Goal: Task Accomplishment & Management: Manage account settings

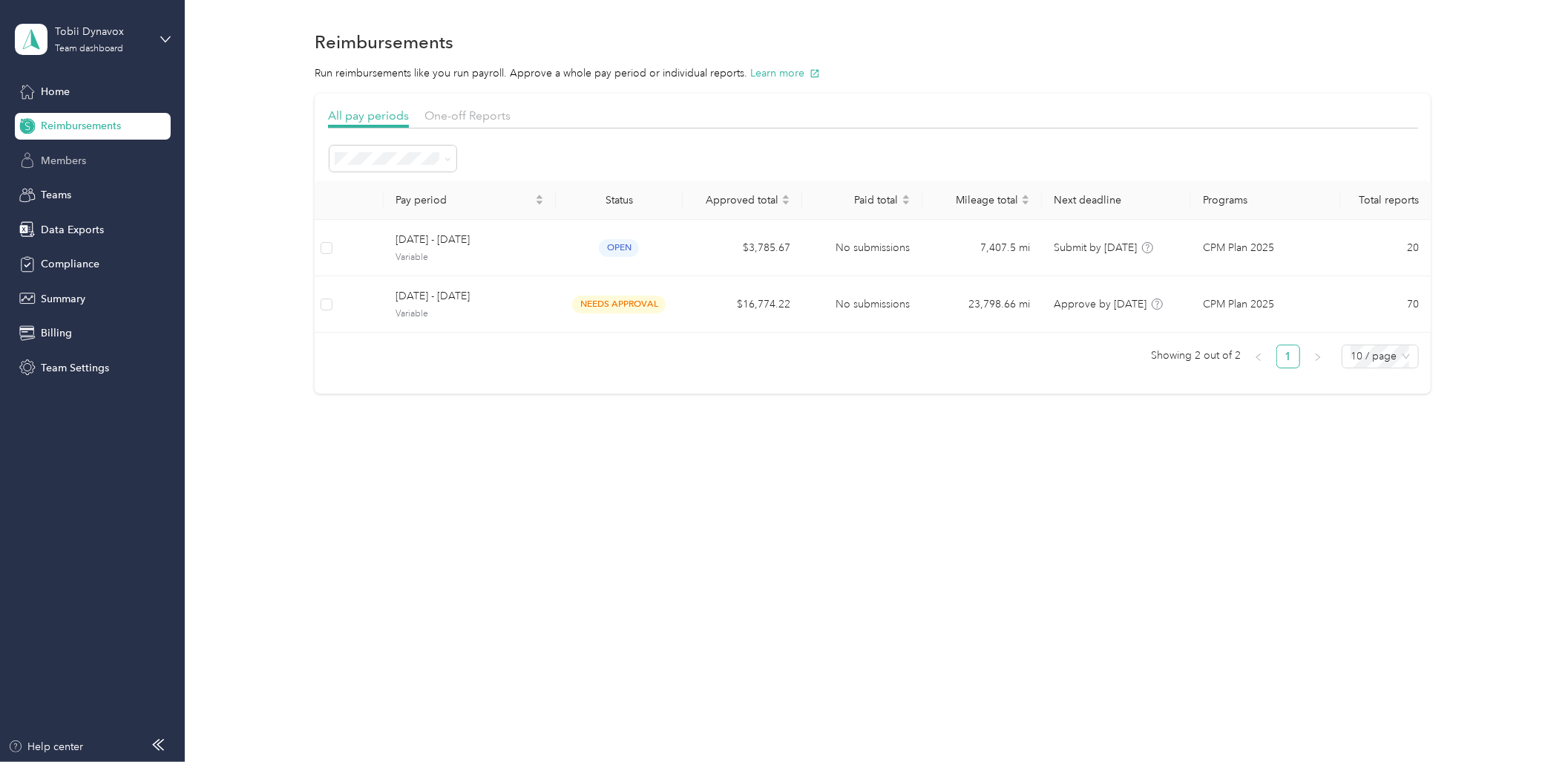
click at [117, 164] on div "Members" at bounding box center [92, 160] width 156 height 26
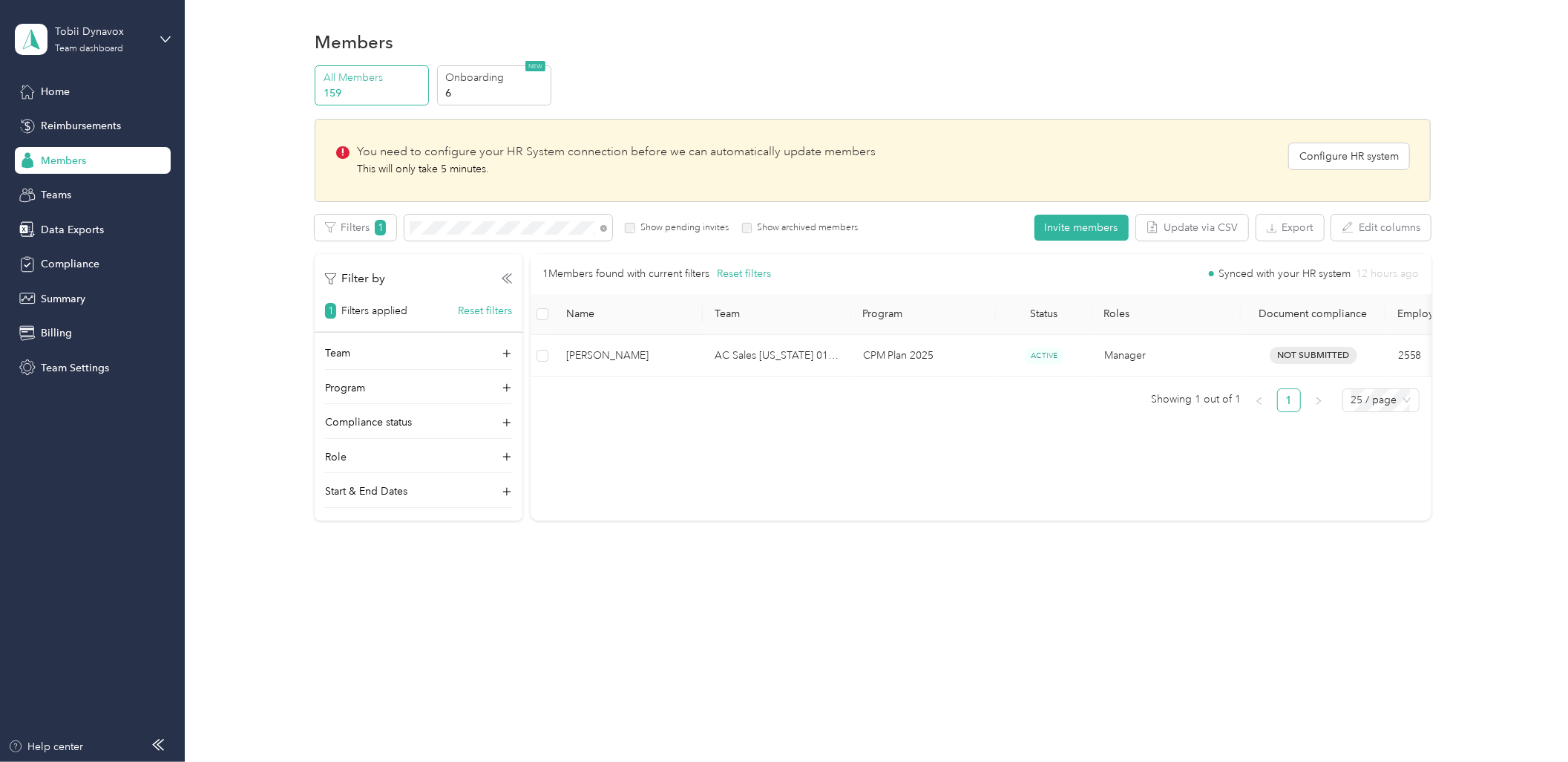
click at [715, 480] on div "1 Members found with current filters Reset filters Synced with your HR system 1…" at bounding box center [982, 387] width 901 height 267
click at [532, 91] on p "6" at bounding box center [495, 93] width 101 height 16
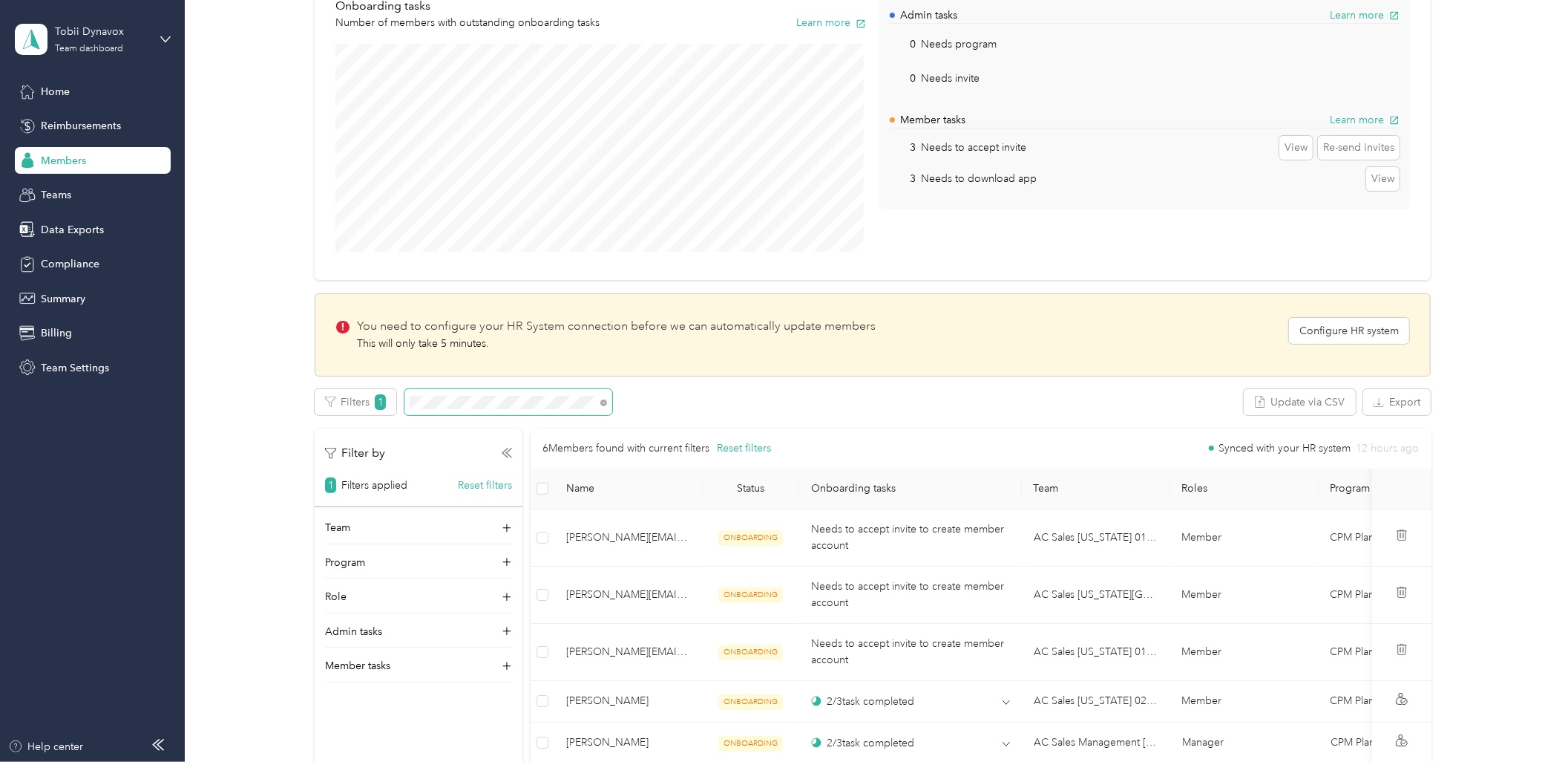
scroll to position [247, 0]
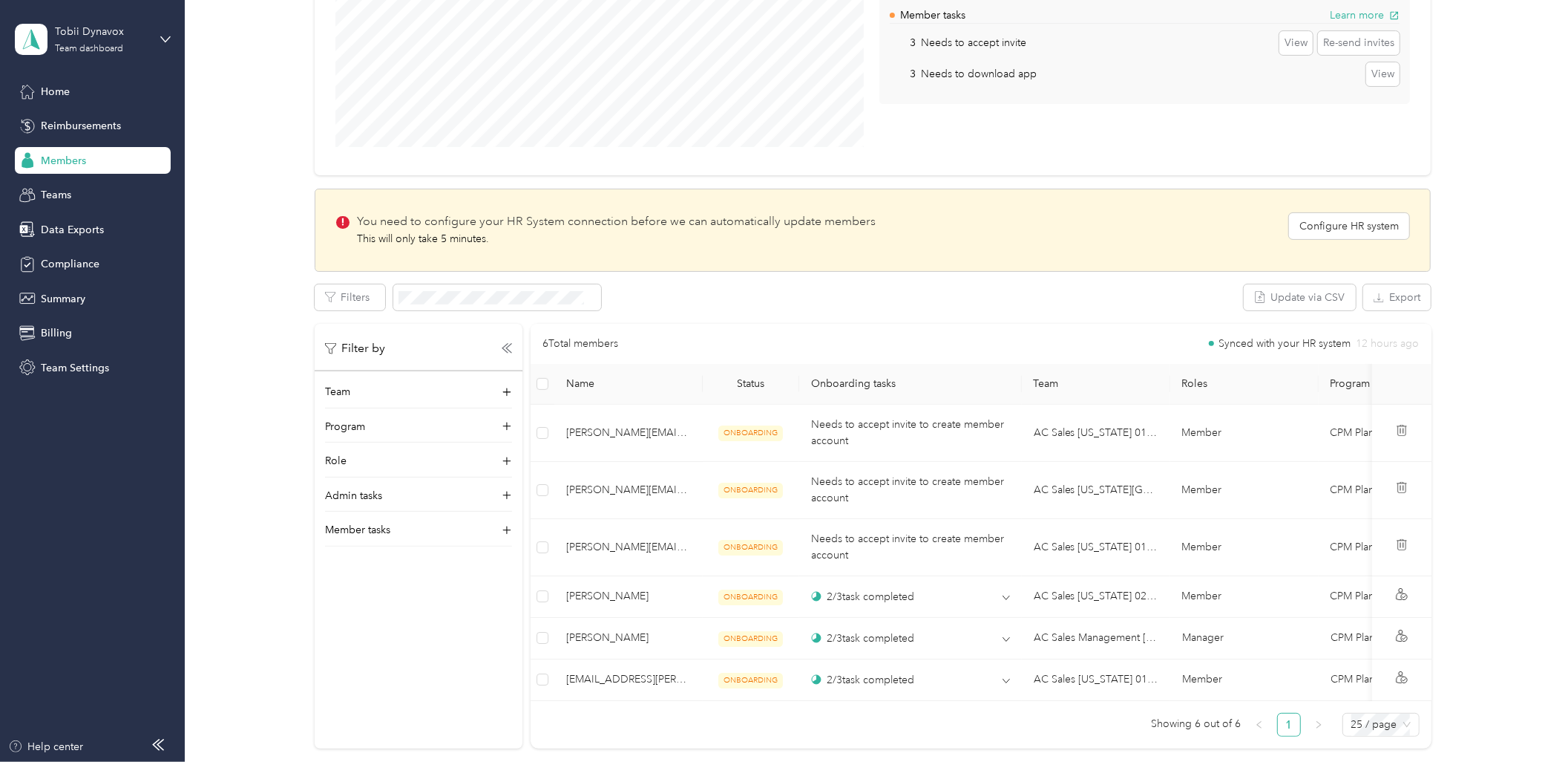
drag, startPoint x: 409, startPoint y: 583, endPoint x: 411, endPoint y: 573, distance: 10.2
click at [409, 582] on div "Filter by Team Program Role Admin tasks Member tasks" at bounding box center [419, 536] width 207 height 424
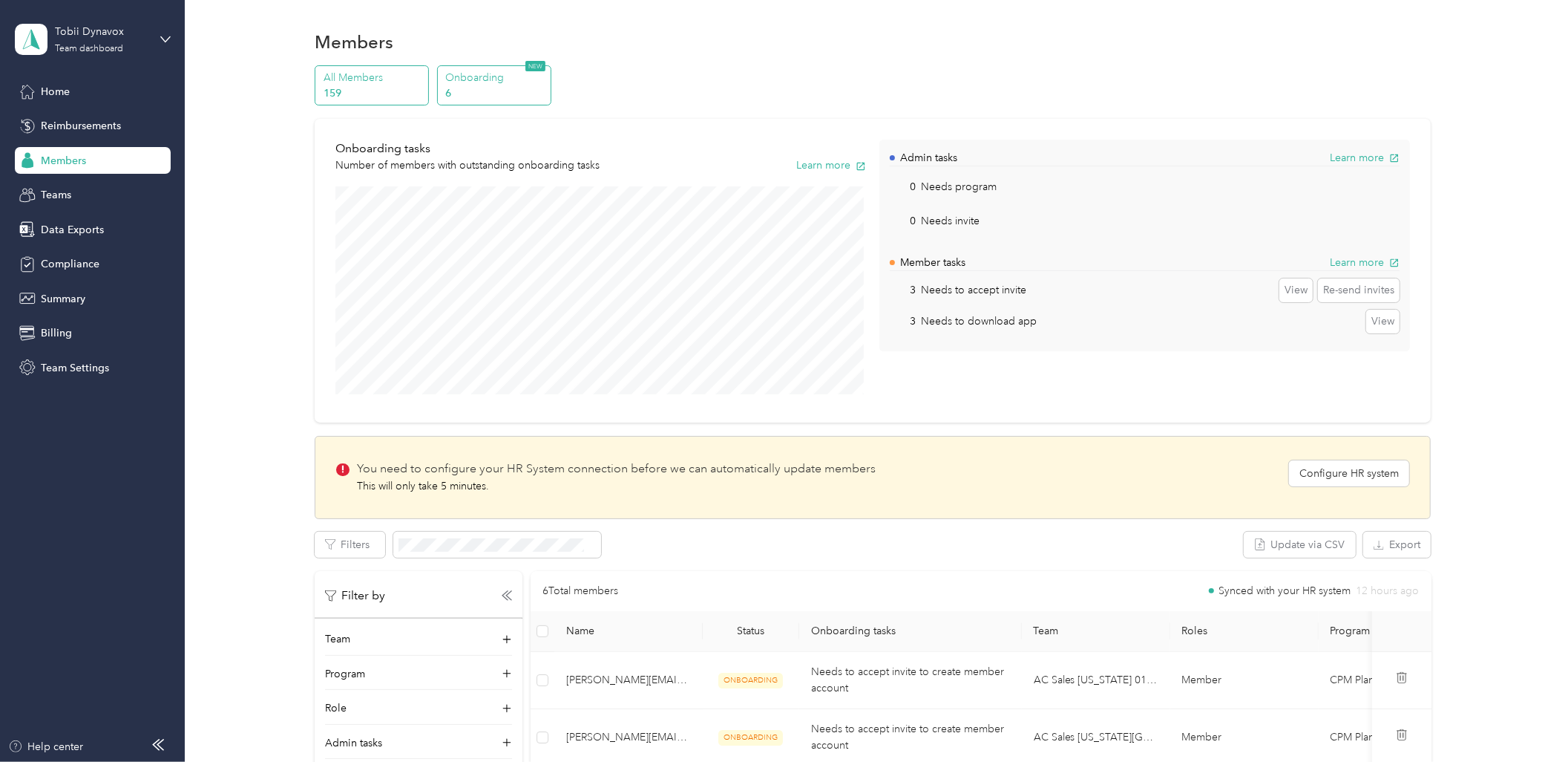
click at [326, 78] on p "All Members" at bounding box center [373, 77] width 101 height 16
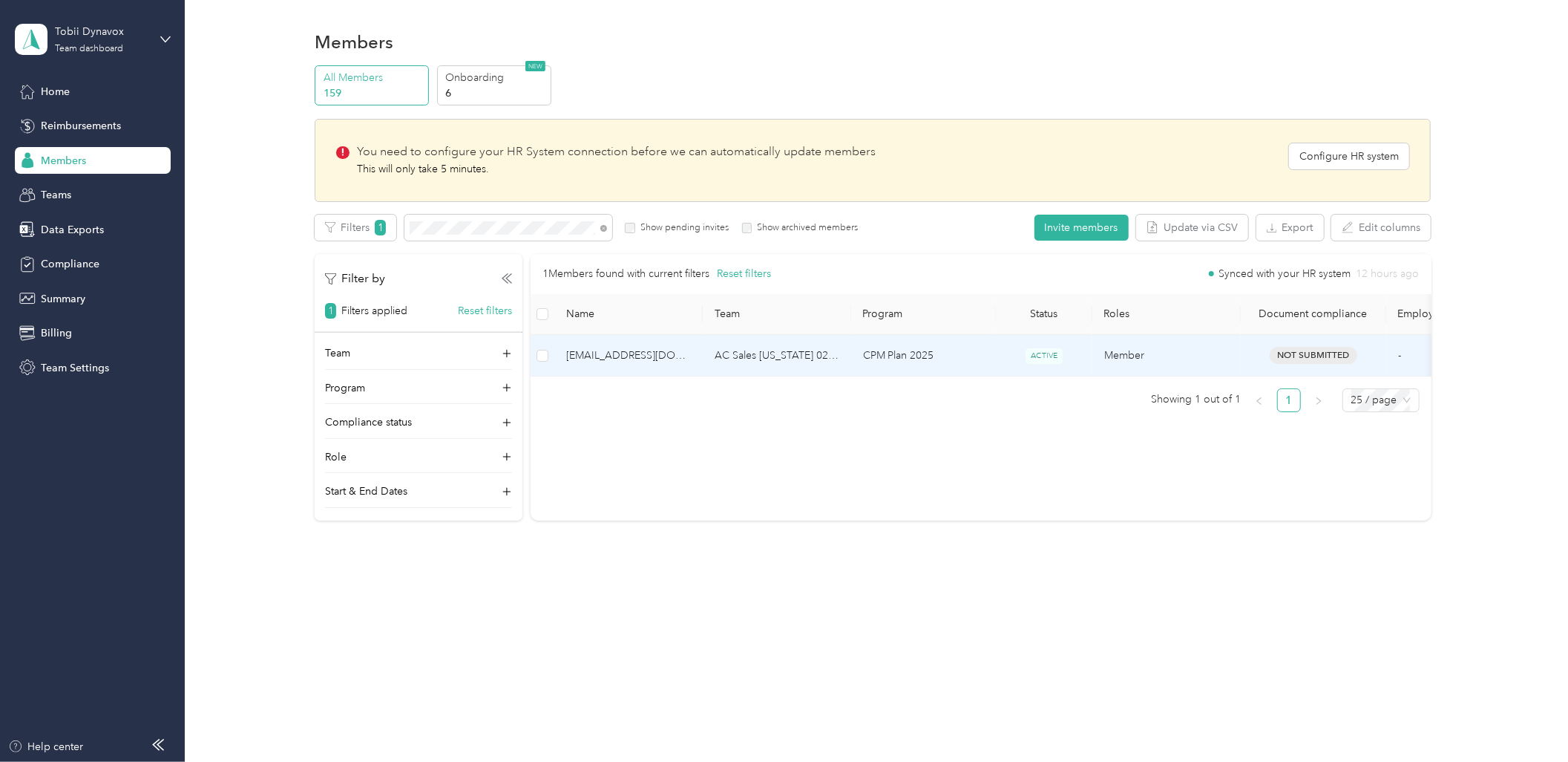
click at [916, 361] on td "CPM Plan 2025" at bounding box center [924, 356] width 145 height 41
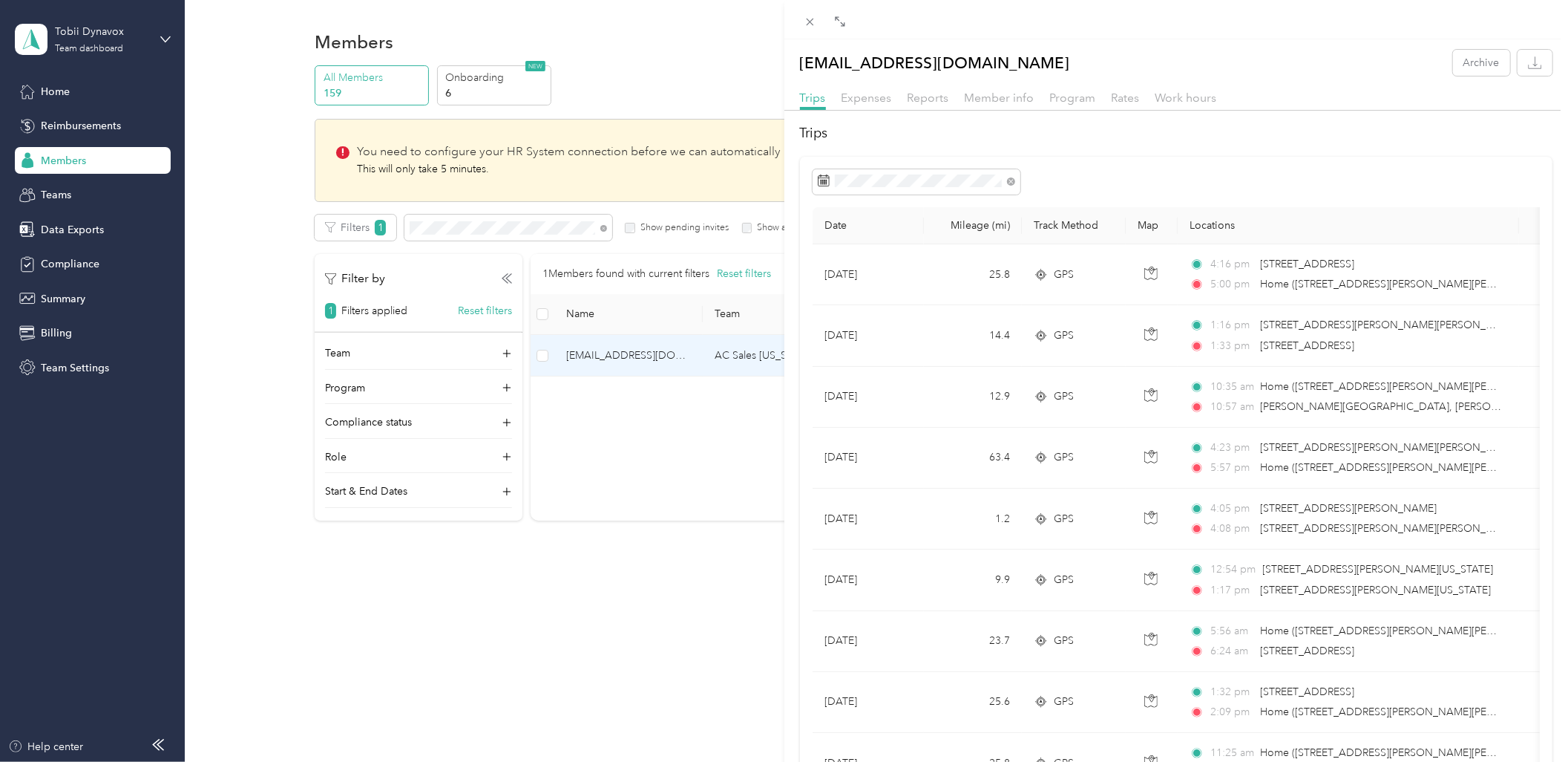
click at [643, 504] on div "[EMAIL_ADDRESS][DOMAIN_NAME] Archive Trips Expenses Reports Member info Program…" at bounding box center [784, 381] width 1568 height 762
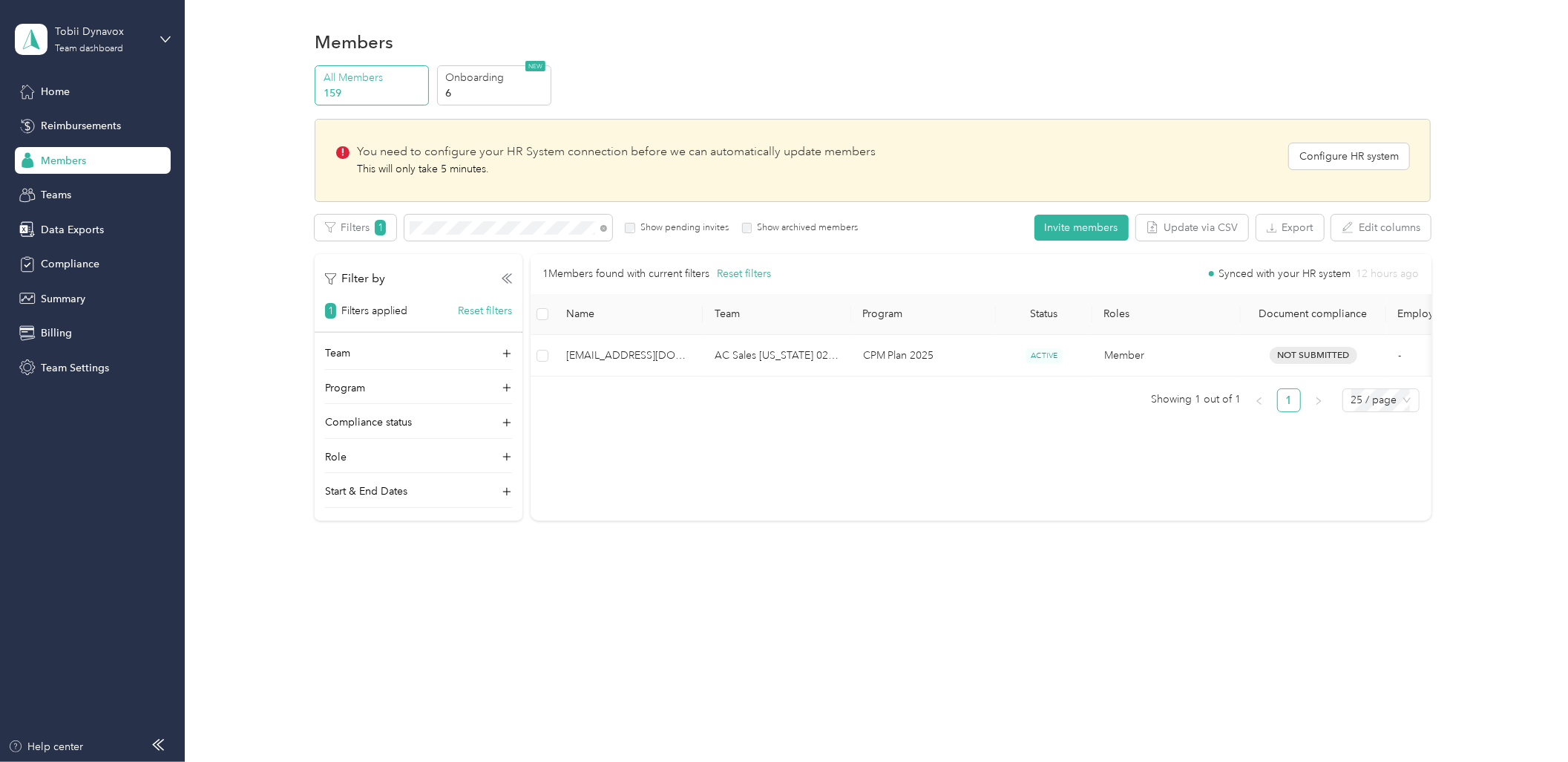
click at [684, 345] on td "[EMAIL_ADDRESS][DOMAIN_NAME]" at bounding box center [628, 356] width 148 height 41
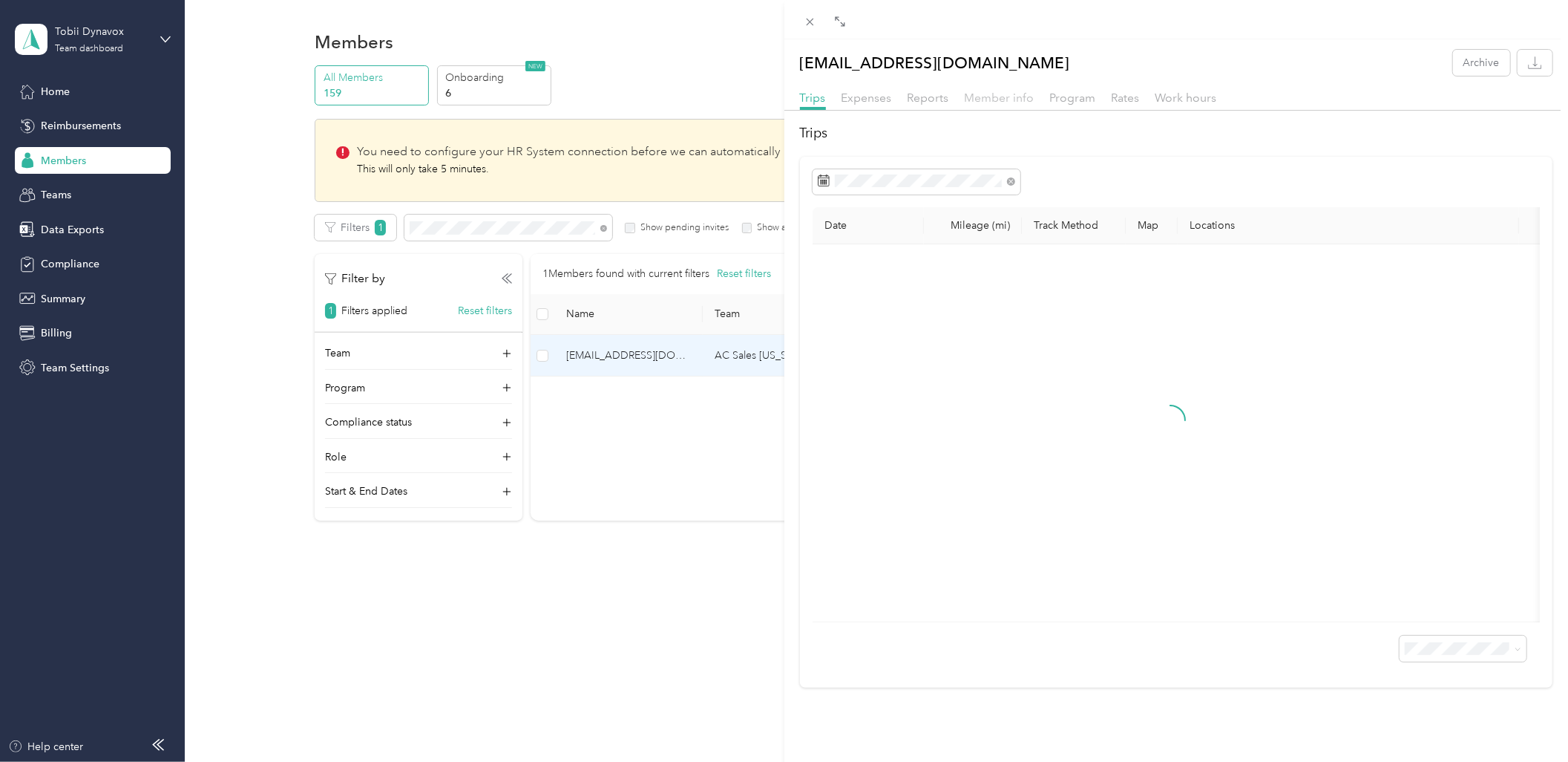
click at [977, 92] on span "Member info" at bounding box center [999, 97] width 70 height 14
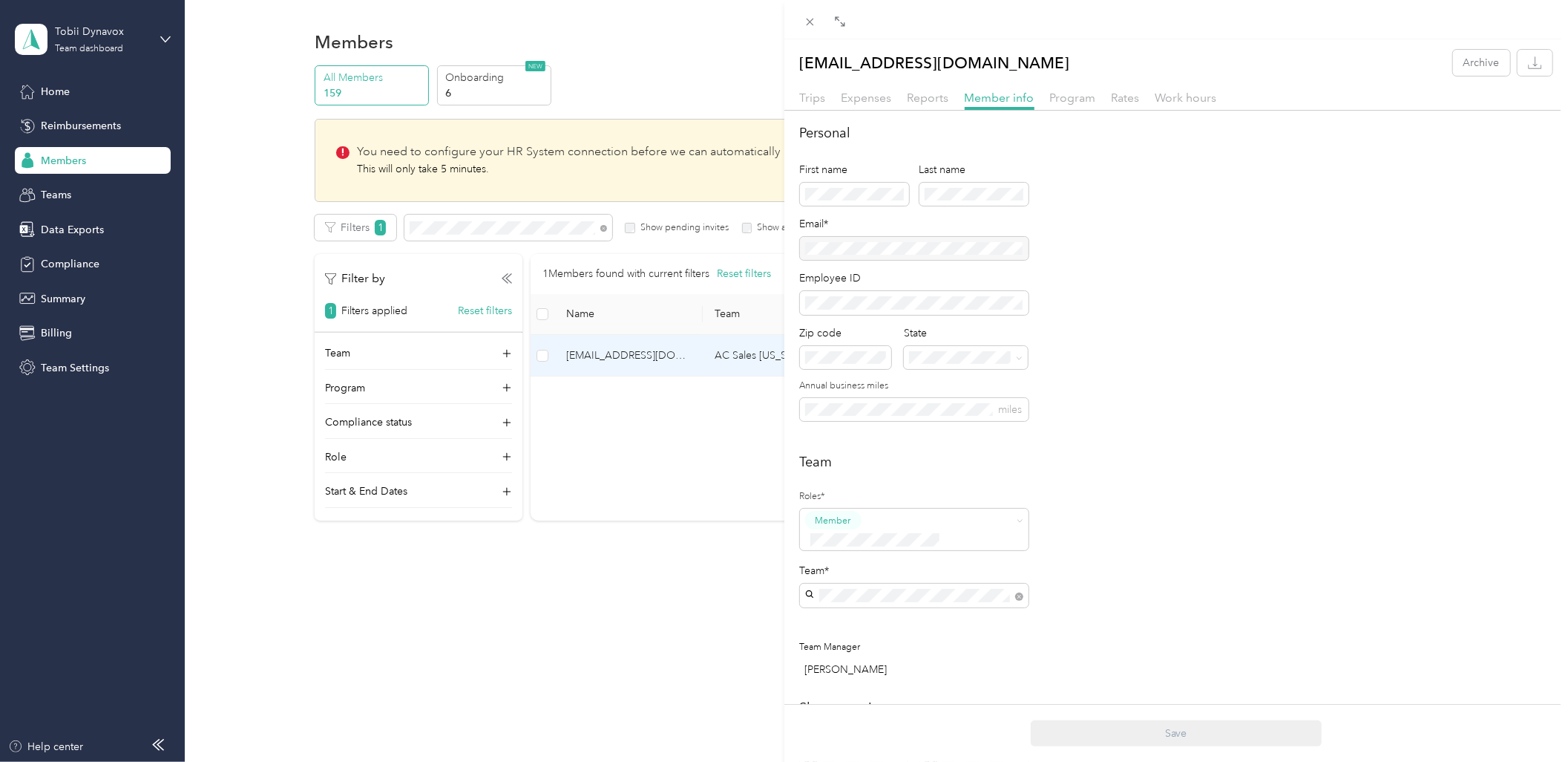
click at [1262, 536] on div "Team Roles* Member Team* Team Manager [PERSON_NAME]" at bounding box center [1177, 568] width 753 height 233
drag, startPoint x: 700, startPoint y: 624, endPoint x: 700, endPoint y: 643, distance: 19.0
click at [700, 630] on div "[EMAIL_ADDRESS][DOMAIN_NAME] Archive Trips Expenses Reports Member info Program…" at bounding box center [784, 381] width 1568 height 762
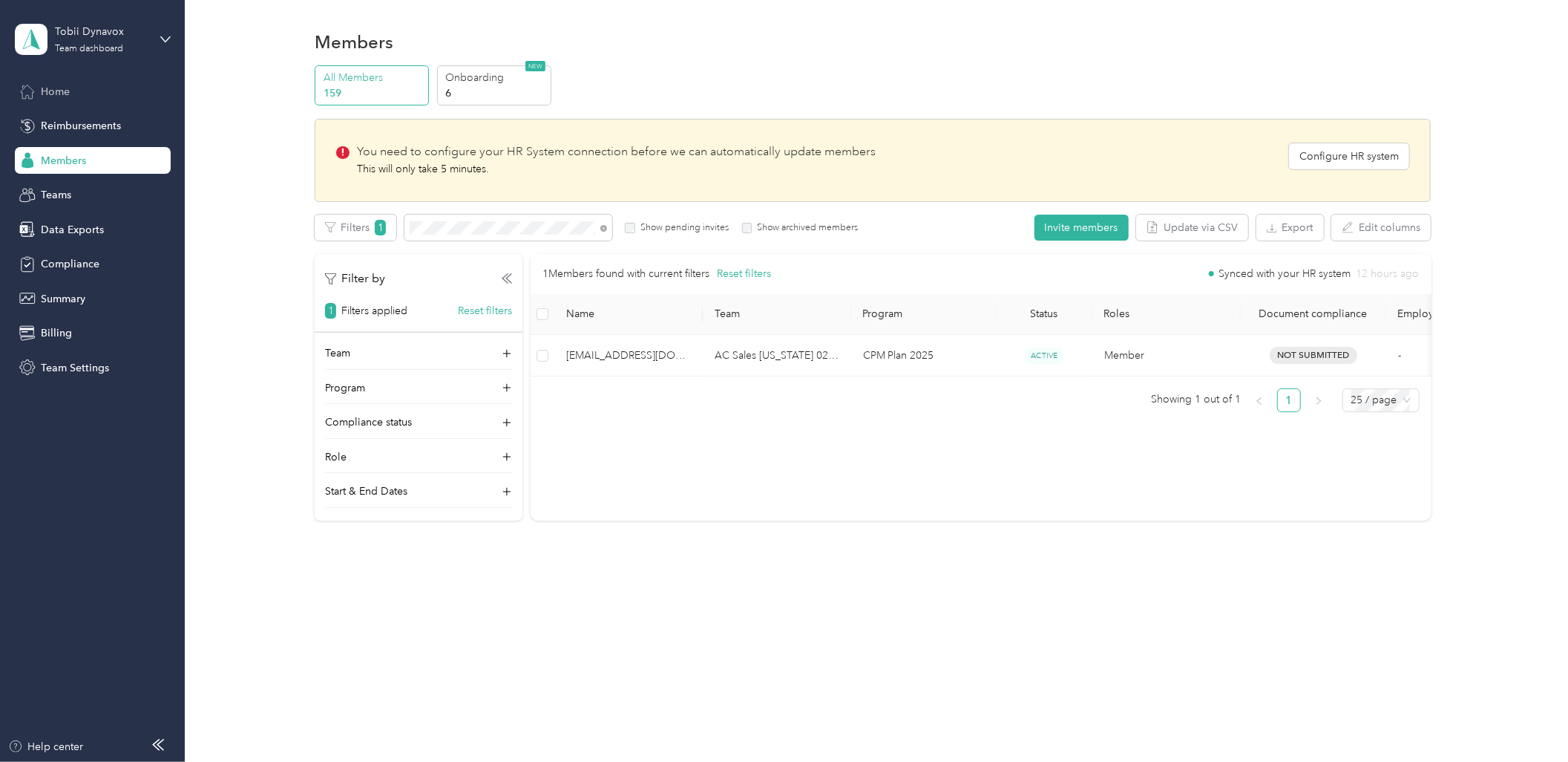
click at [99, 95] on div "Home" at bounding box center [92, 91] width 156 height 26
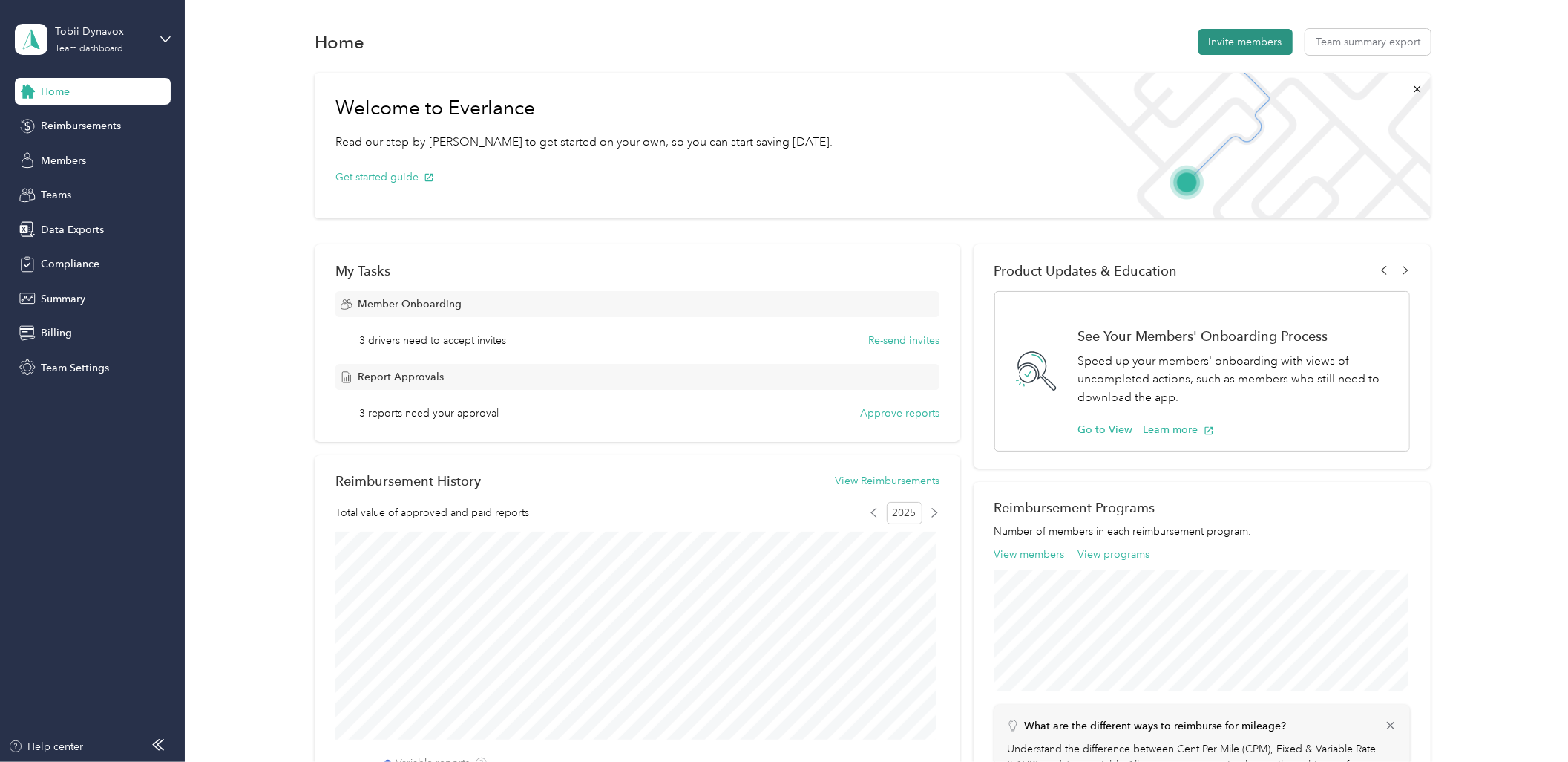
click at [1240, 34] on button "Invite members" at bounding box center [1246, 42] width 94 height 26
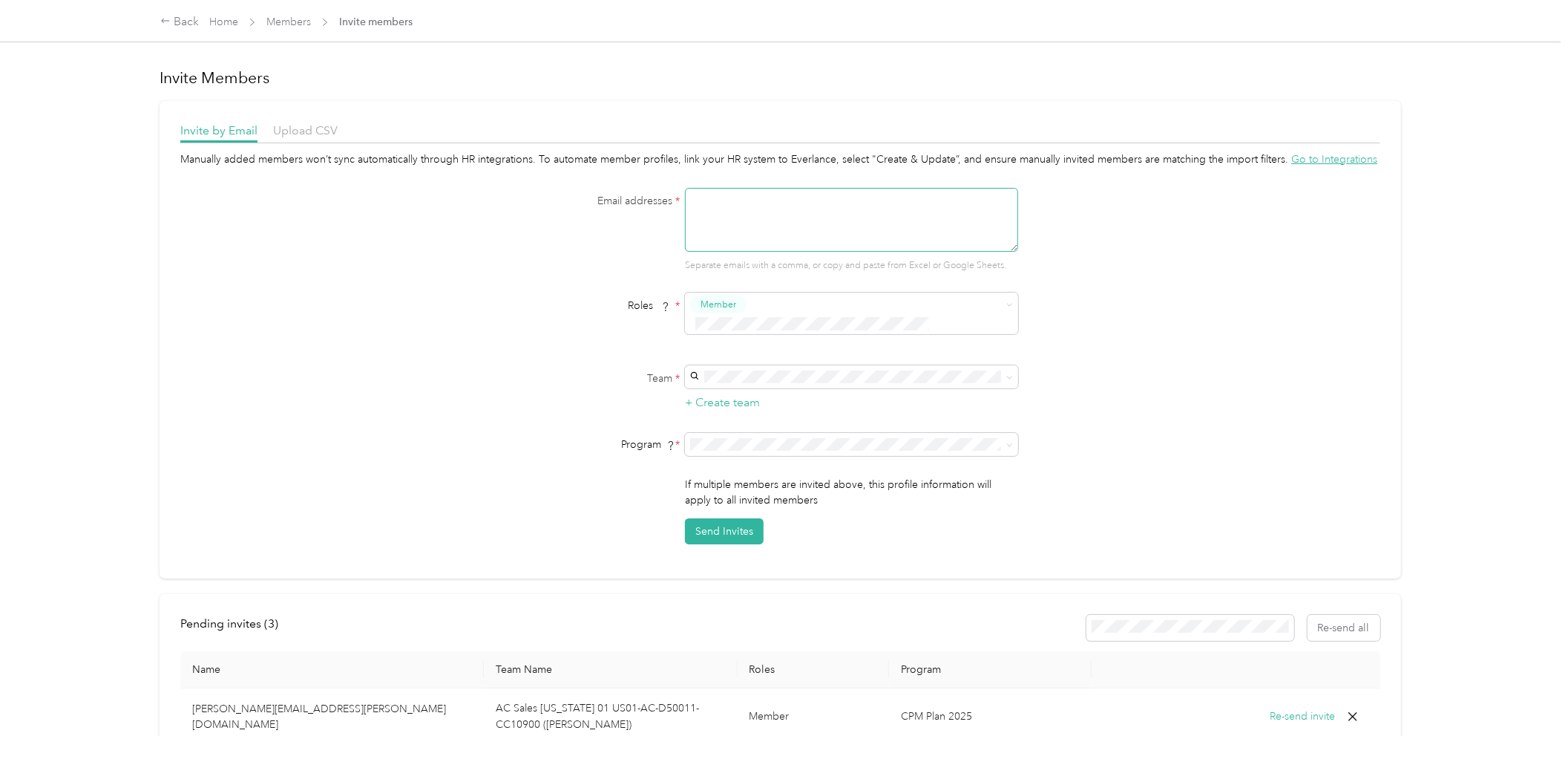
click at [785, 232] on textarea at bounding box center [851, 220] width 333 height 64
type textarea "D"
click at [800, 207] on textarea at bounding box center [851, 220] width 333 height 64
paste textarea "[PERSON_NAME][EMAIL_ADDRESS][DOMAIN_NAME]"
type textarea "[PERSON_NAME][EMAIL_ADDRESS][DOMAIN_NAME]"
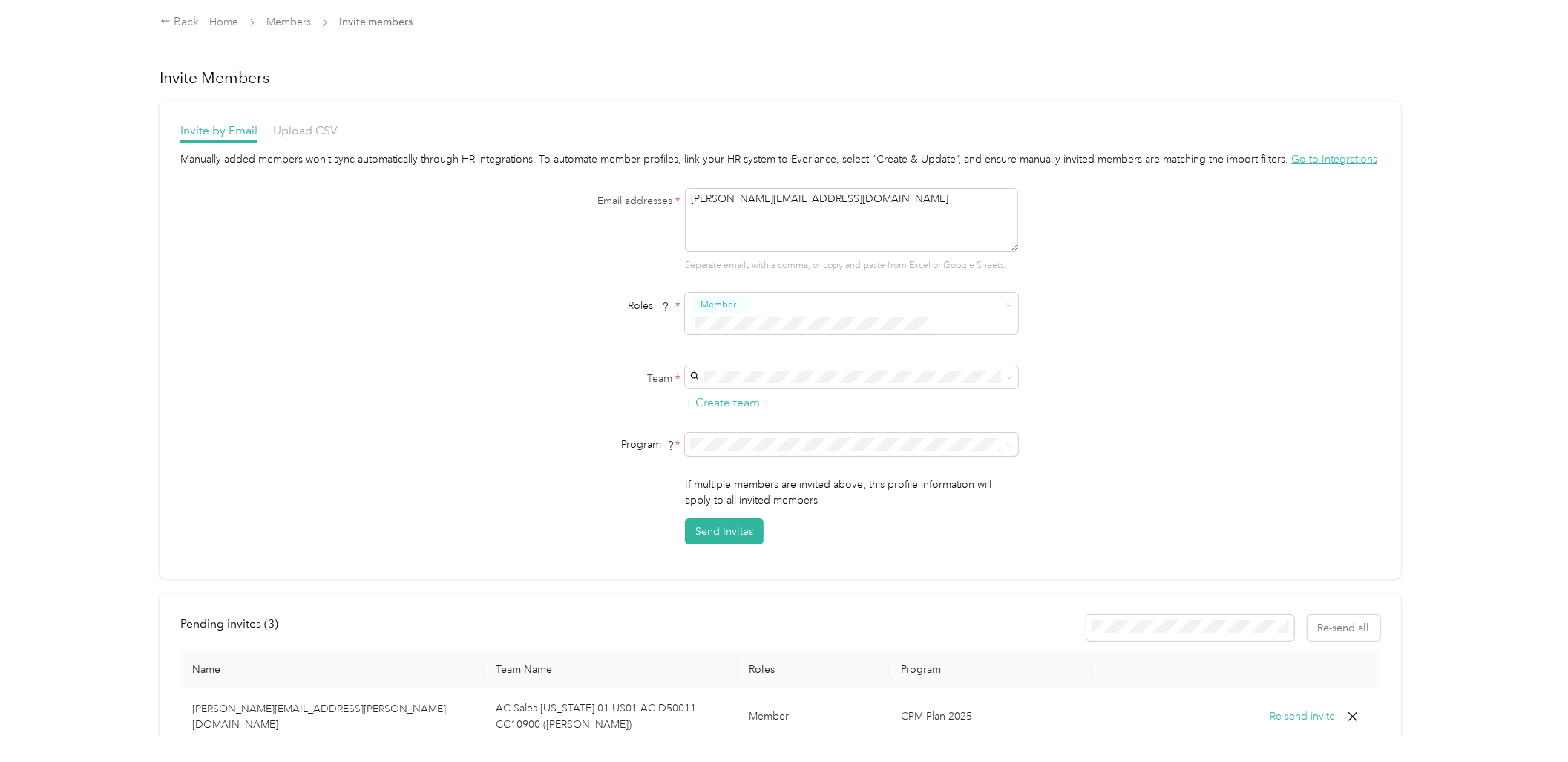
click at [778, 452] on div "AC Sales [US_STATE] 02 US01-AC-D50011-CC10501 ([PERSON_NAME]) [PERSON_NAME]" at bounding box center [849, 459] width 312 height 50
click at [915, 434] on span at bounding box center [851, 444] width 333 height 23
click at [781, 484] on li "CPM Plan 2025 (CPM)" at bounding box center [849, 479] width 333 height 26
click at [515, 442] on form "Email addresses * [PERSON_NAME][EMAIL_ADDRESS][DOMAIN_NAME] Separate emails wit…" at bounding box center [781, 366] width 571 height 357
click at [735, 518] on button "Send Invites" at bounding box center [724, 531] width 78 height 26
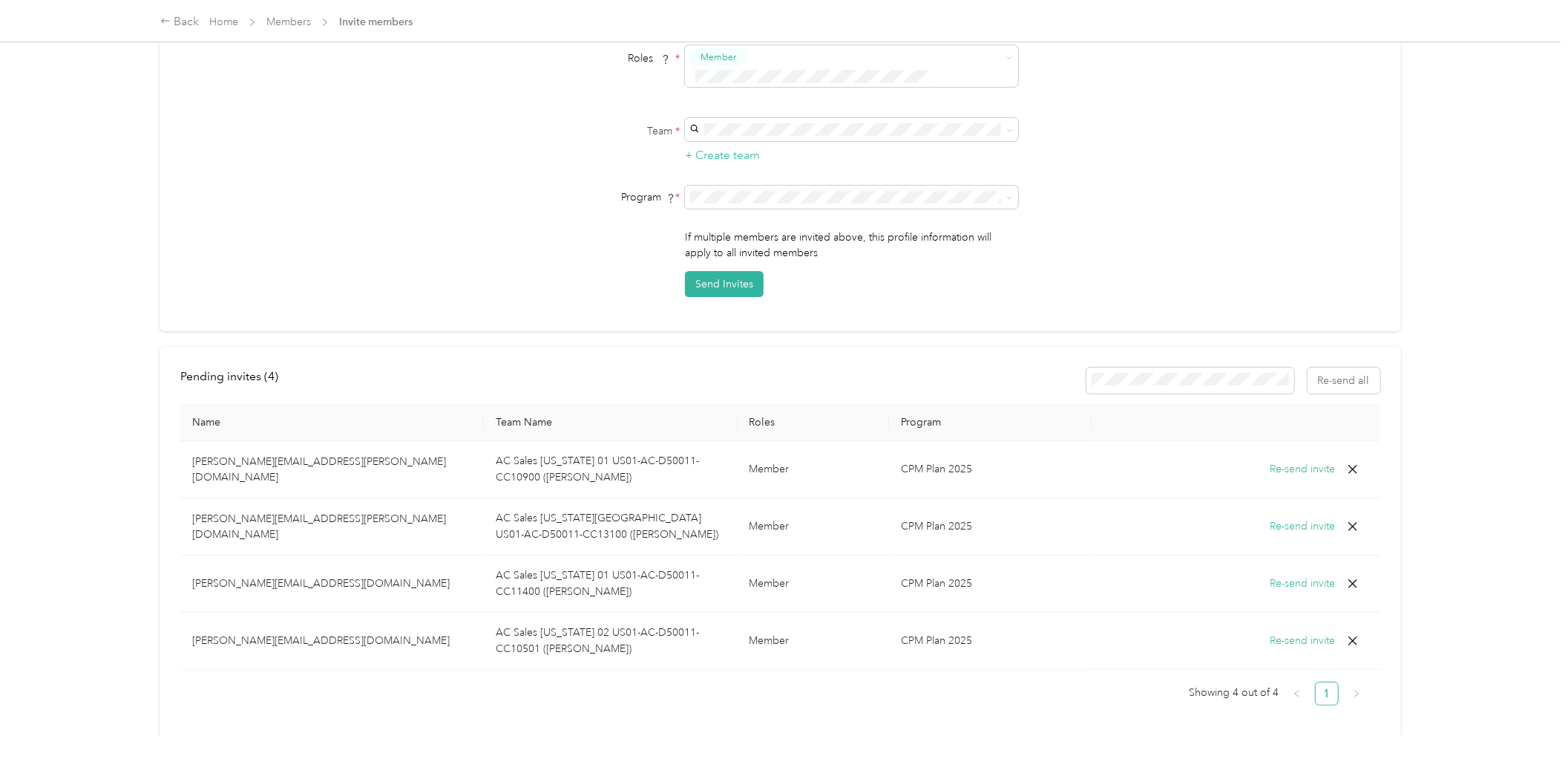
click at [458, 404] on th "Name" at bounding box center [332, 422] width 304 height 37
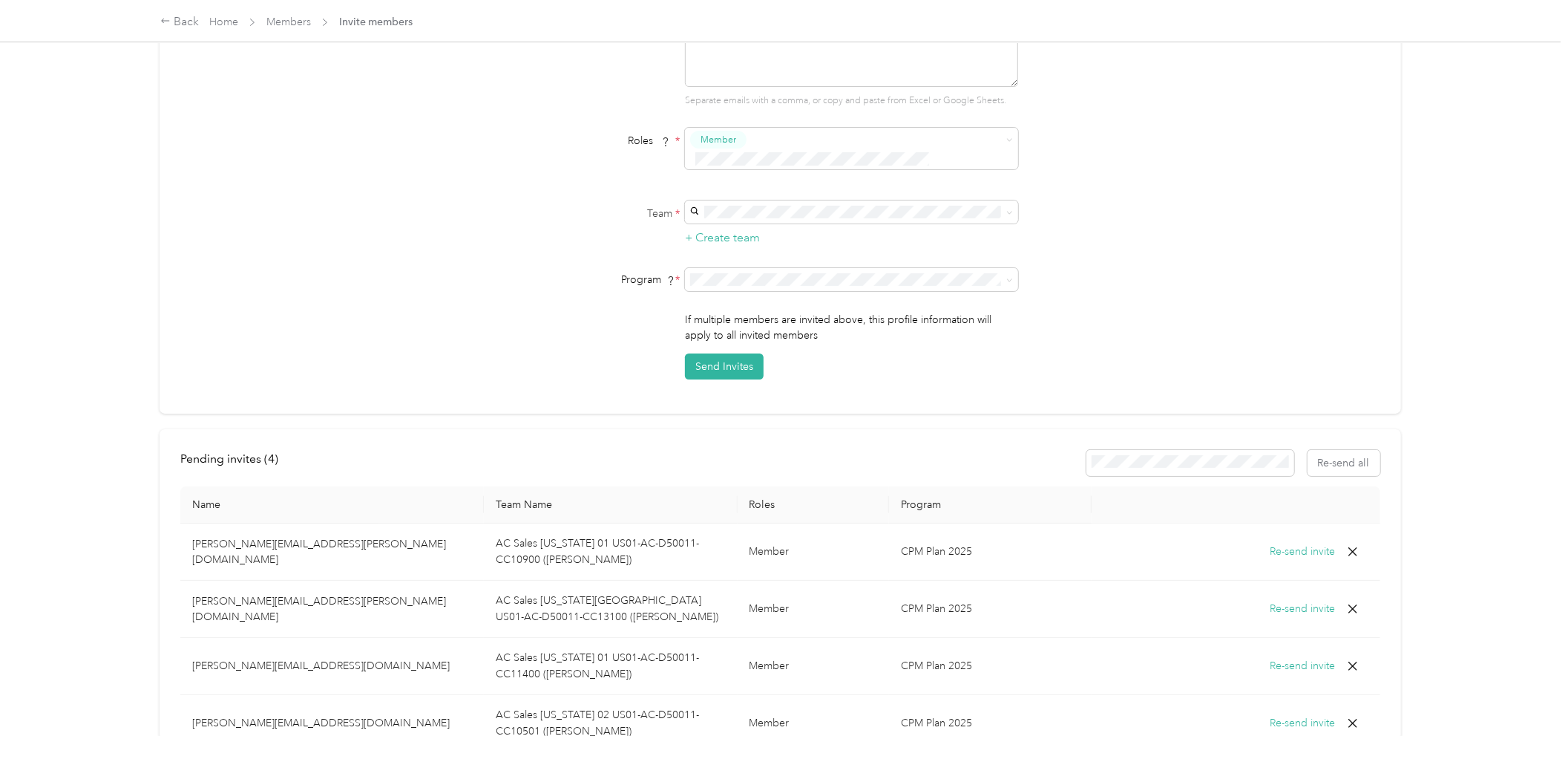
scroll to position [290, 0]
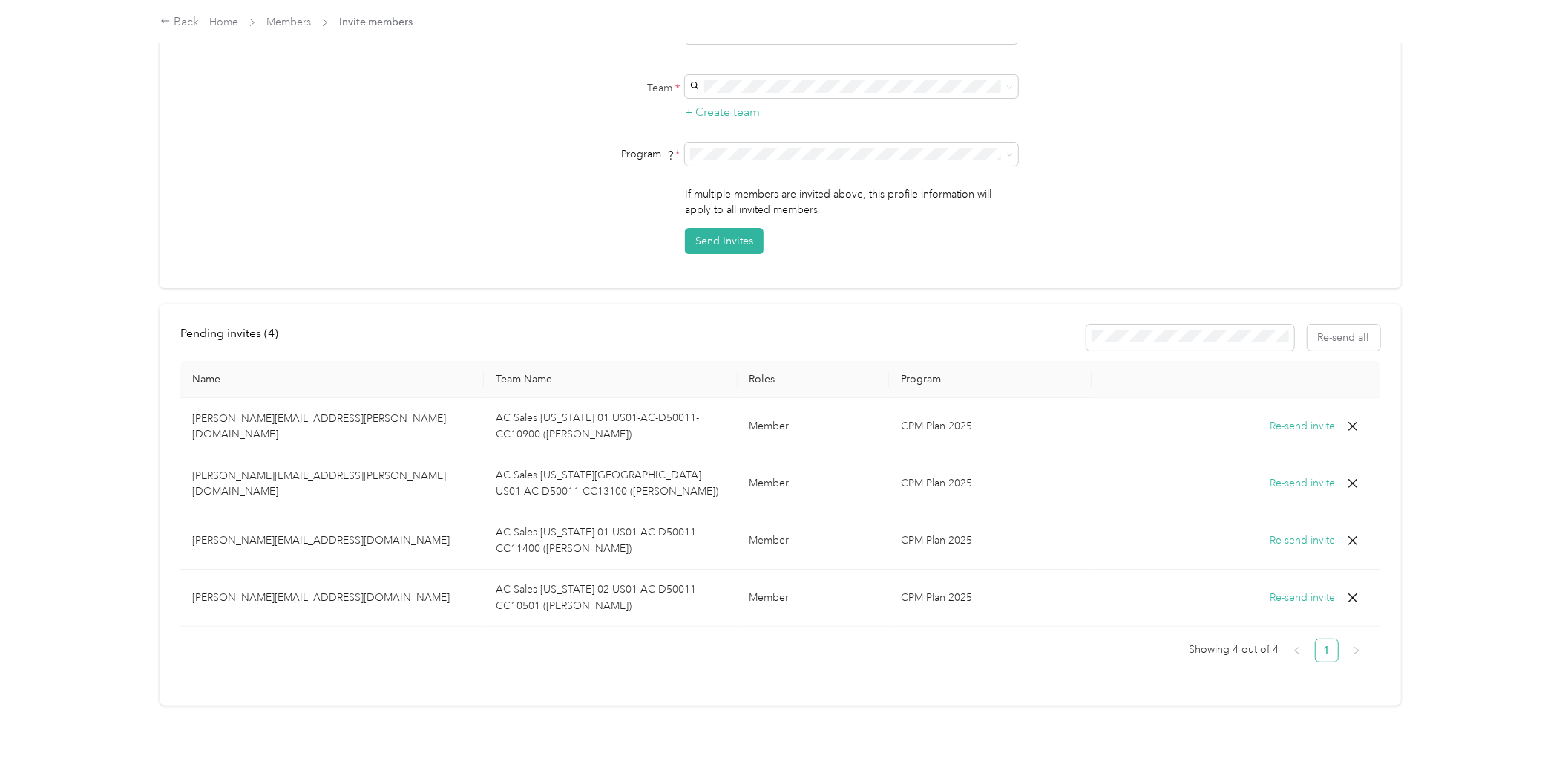
click at [349, 166] on div "Manually added members won’t sync automatically through HR integrations. To aut…" at bounding box center [780, 58] width 1200 height 393
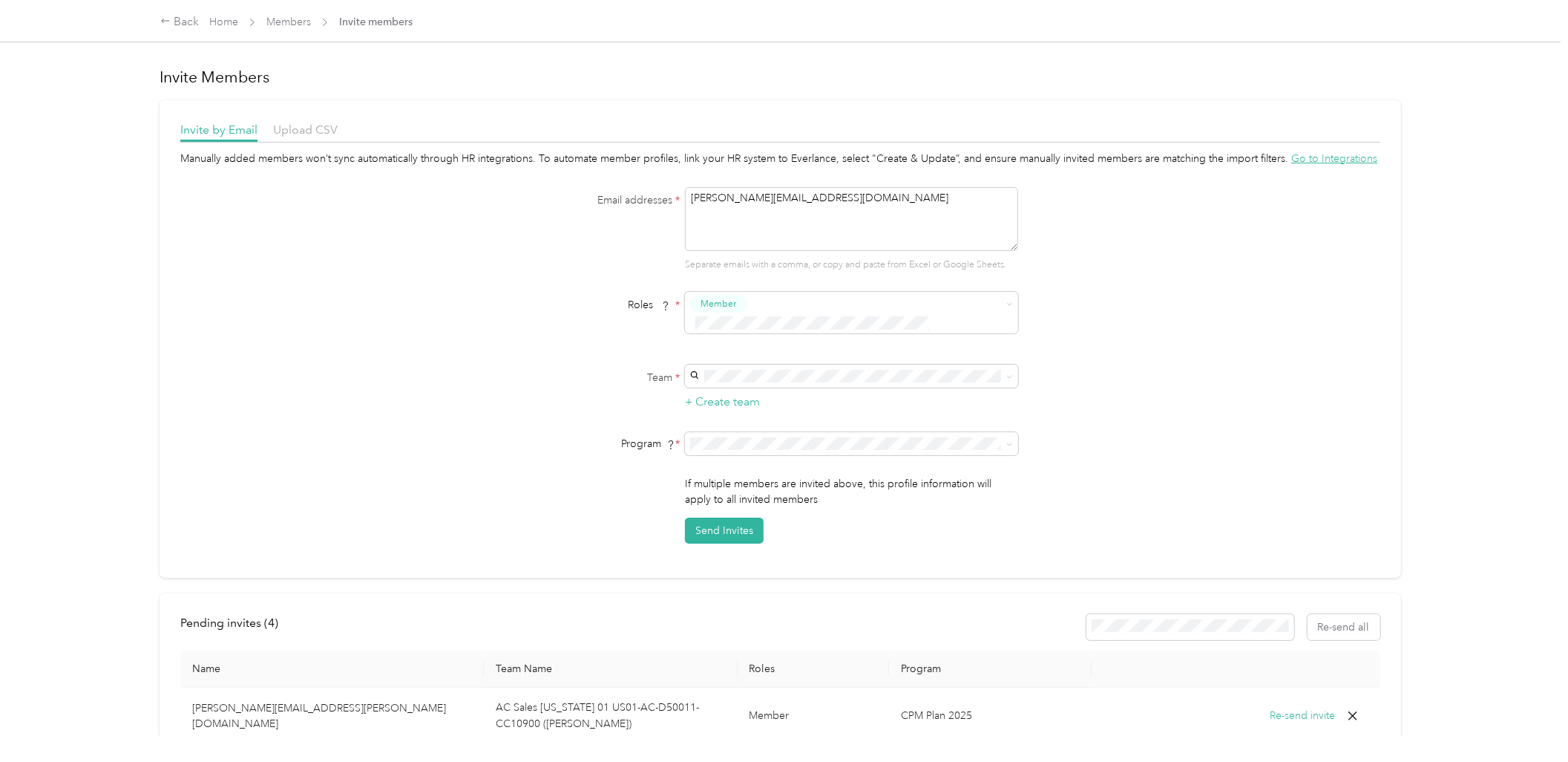
scroll to position [0, 0]
